Goal: Task Accomplishment & Management: Use online tool/utility

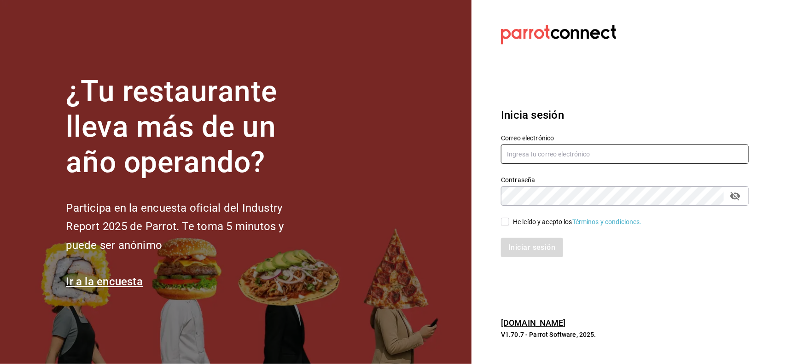
click at [552, 157] on input "text" at bounding box center [625, 154] width 248 height 19
type input "[PERSON_NAME][EMAIL_ADDRESS][PERSON_NAME][DOMAIN_NAME]"
click at [533, 219] on div "He leído y acepto los Términos y condiciones." at bounding box center [577, 222] width 129 height 10
click at [509, 219] on input "He leído y acepto los Términos y condiciones." at bounding box center [505, 222] width 8 height 8
checkbox input "true"
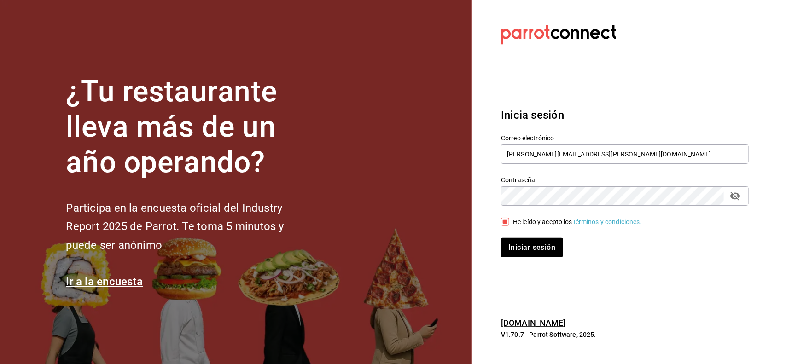
click at [731, 197] on icon "passwordField" at bounding box center [735, 196] width 10 height 9
click at [517, 253] on button "Iniciar sesión" at bounding box center [532, 247] width 63 height 19
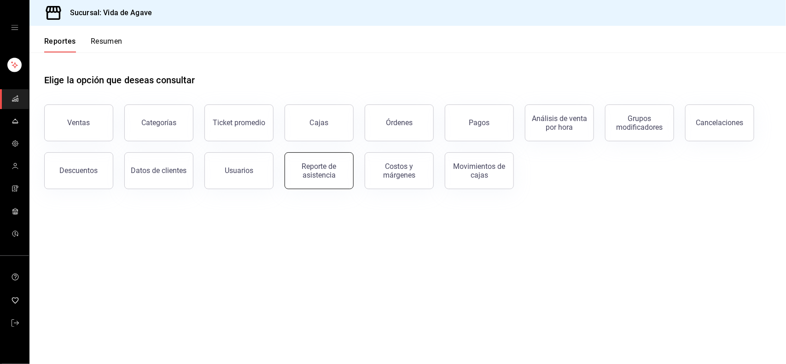
click at [327, 164] on div "Reporte de asistencia" at bounding box center [319, 170] width 57 height 17
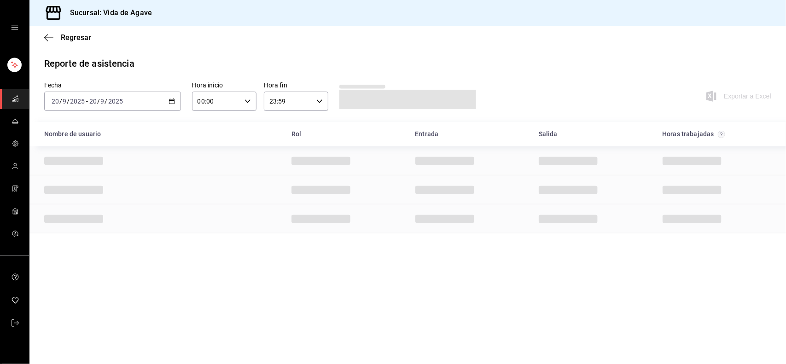
click at [166, 108] on div "2025-09-20 20 / 9 / 2025 - 2025-09-20 20 / 9 / 2025" at bounding box center [112, 101] width 137 height 19
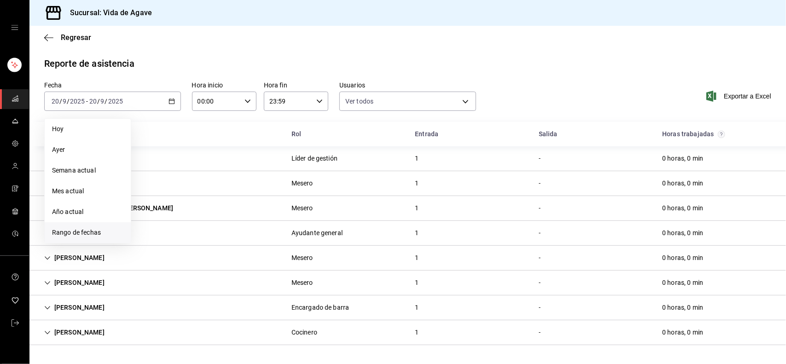
click at [81, 231] on span "Rango de fechas" at bounding box center [87, 233] width 71 height 10
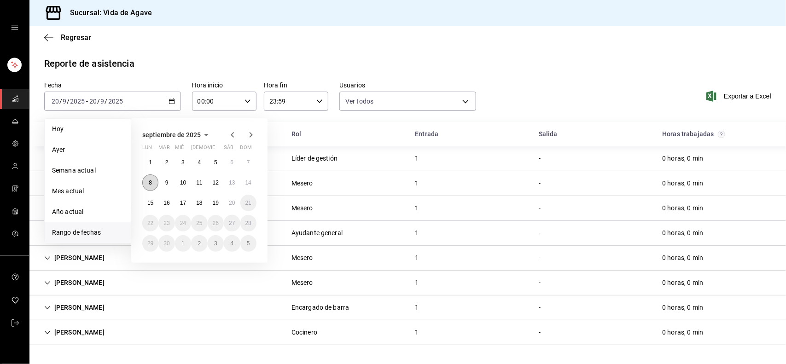
click at [150, 182] on abbr "8" at bounding box center [150, 183] width 3 height 6
click at [233, 200] on abbr "20" at bounding box center [232, 203] width 6 height 6
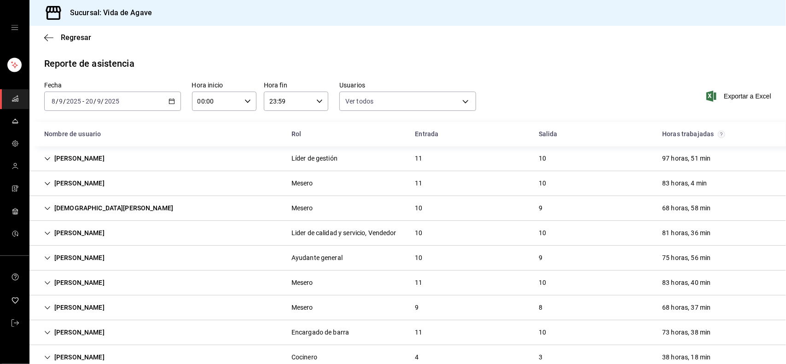
click at [747, 94] on span "Exportar a Excel" at bounding box center [739, 96] width 63 height 11
